Goal: Find specific page/section: Find specific page/section

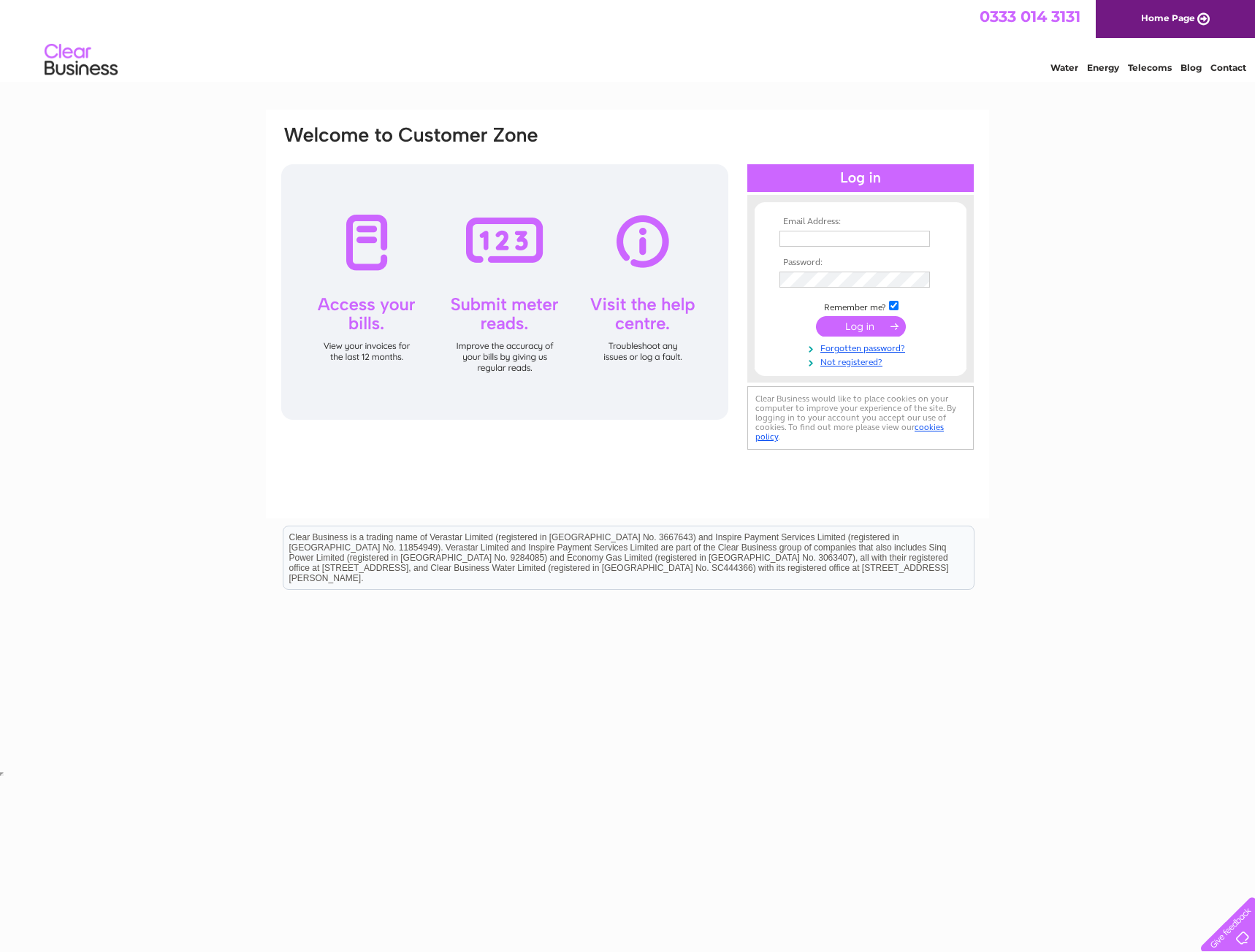
type input "[PERSON_NAME][EMAIL_ADDRESS][PERSON_NAME][DOMAIN_NAME]"
click at [881, 323] on input "submit" at bounding box center [860, 326] width 90 height 21
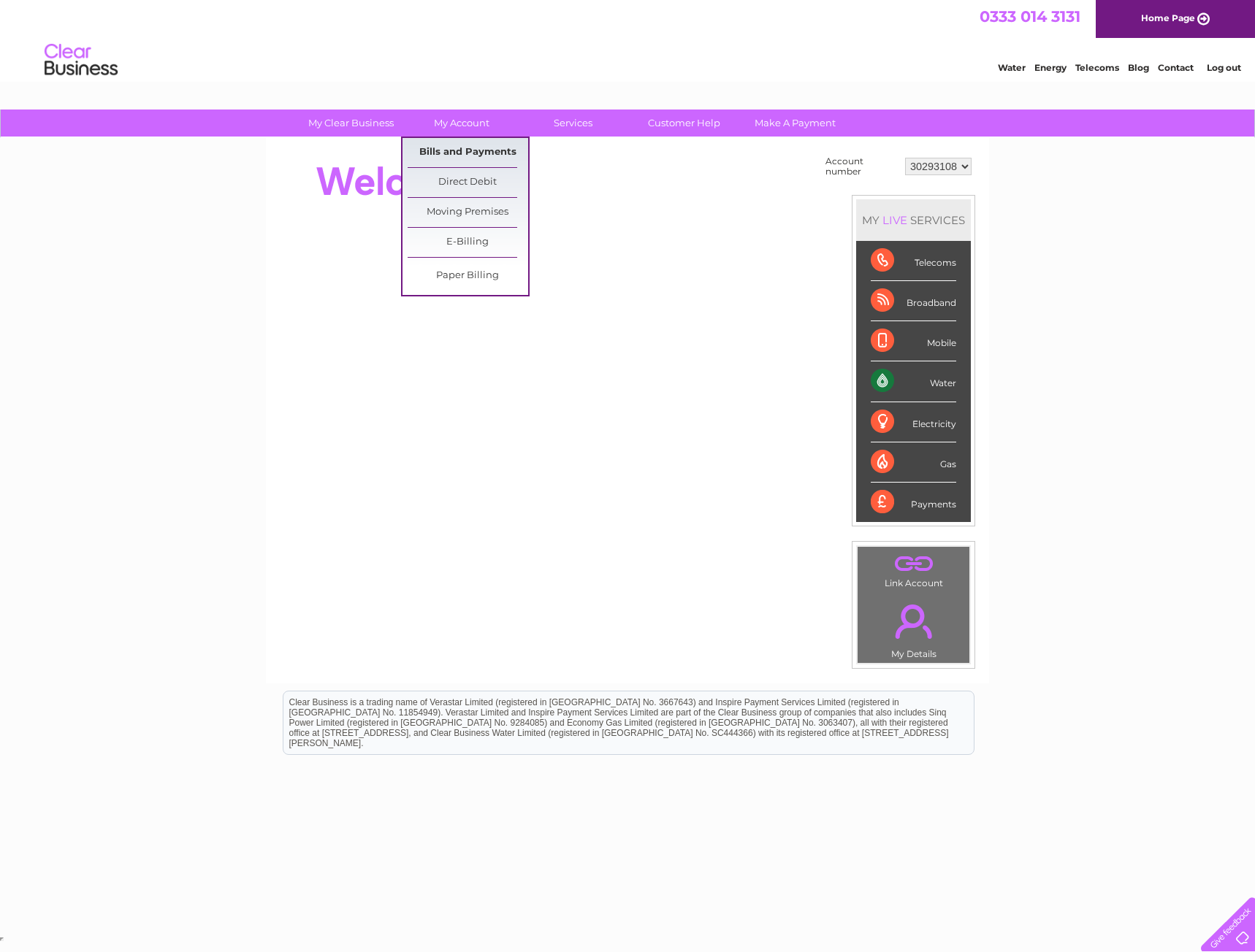
drag, startPoint x: 476, startPoint y: 146, endPoint x: 507, endPoint y: 150, distance: 31.3
click at [476, 146] on link "Bills and Payments" at bounding box center [468, 153] width 121 height 30
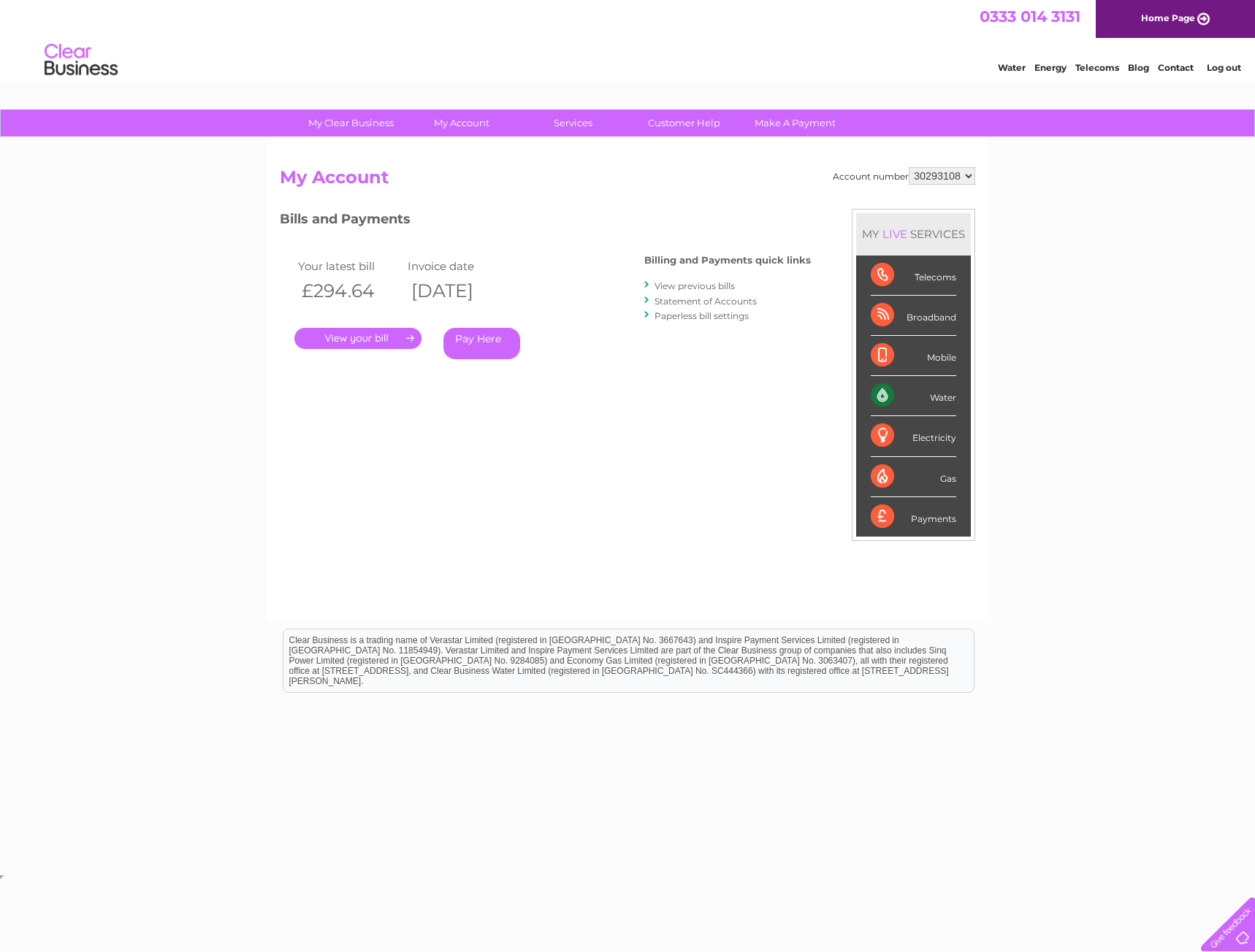
click at [1110, 363] on div "My Clear Business Login Details My Details My Preferences Link Account My Accou…" at bounding box center [627, 490] width 1255 height 761
